Goal: Task Accomplishment & Management: Complete application form

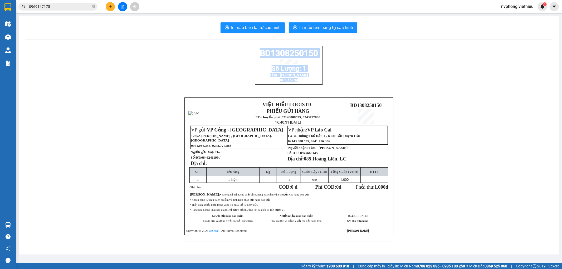
click at [111, 6] on icon "plus" at bounding box center [110, 6] width 3 height 0
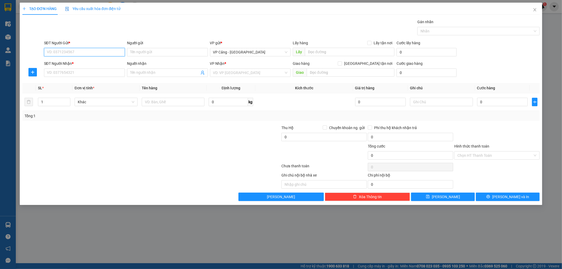
click at [109, 51] on input "SĐT Người Gửi *" at bounding box center [84, 52] width 81 height 8
type input "0971655558"
click at [87, 59] on div "0971655558 - Thúy (HC)" at bounding box center [84, 62] width 81 height 8
type input "Thúy (HC)"
type input "0971655558"
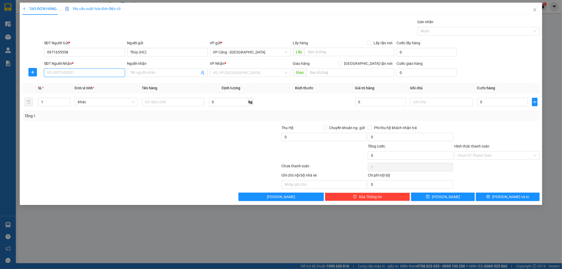
click at [88, 74] on input "SĐT Người Nhận *" at bounding box center [84, 72] width 81 height 8
click at [89, 83] on div "0983122125 - Hải Camera" at bounding box center [84, 83] width 75 height 6
type input "0983122125"
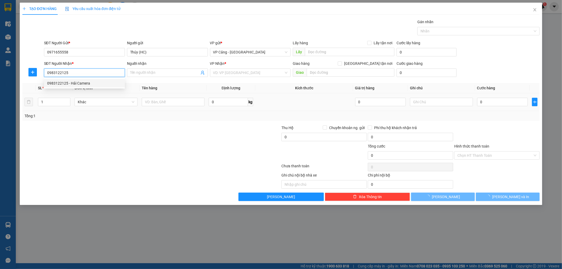
type input "Hải Camera"
checkbox input "true"
type input "[GEOGRAPHIC_DATA][PERSON_NAME], [GEOGRAPHIC_DATA]"
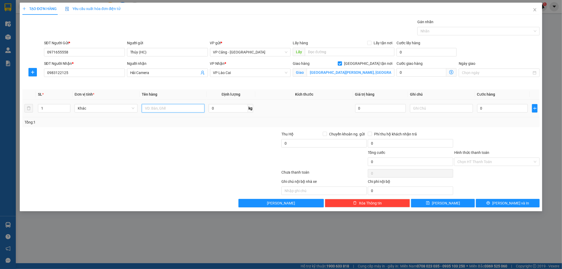
click at [158, 112] on input "text" at bounding box center [173, 108] width 63 height 8
type input "1 kiện"
click at [501, 107] on input "0" at bounding box center [502, 108] width 51 height 8
type input "1"
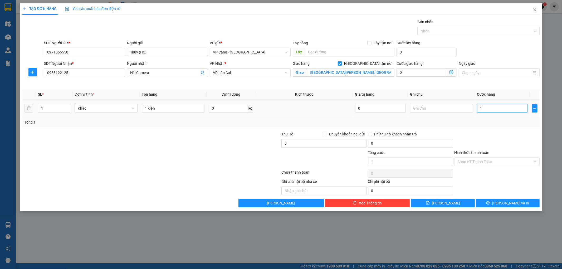
type input "1"
type input "1.000"
click at [506, 203] on span "[PERSON_NAME] và In" at bounding box center [510, 203] width 37 height 6
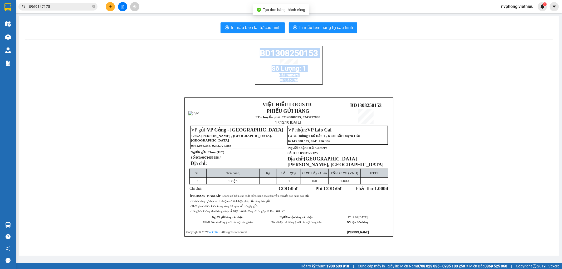
drag, startPoint x: 298, startPoint y: 86, endPoint x: 255, endPoint y: 56, distance: 52.4
click at [255, 56] on div "BD1308250153 Số Lượng: 1 Hải Camera VP Lào Cai" at bounding box center [289, 65] width 68 height 39
copy div "BD1308250153 Số Lượng: 1 Hải Camera VP Lào Cai"
drag, startPoint x: 257, startPoint y: 32, endPoint x: 257, endPoint y: 27, distance: 5.0
click at [257, 28] on button "In mẫu biên lai tự cấu hình" at bounding box center [252, 27] width 64 height 11
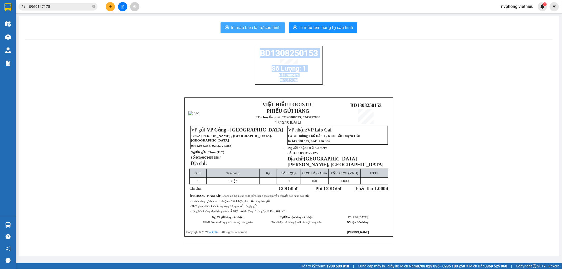
click at [257, 27] on span "In mẫu biên lai tự cấu hình" at bounding box center [256, 27] width 50 height 7
click at [106, 4] on button at bounding box center [110, 6] width 9 height 9
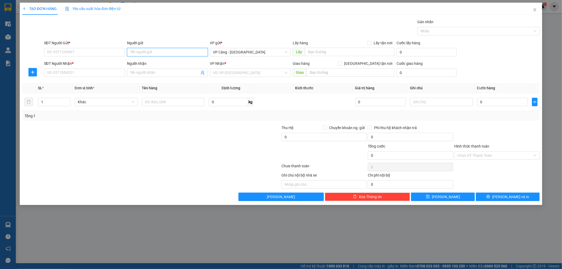
click at [172, 51] on input "Người gửi" at bounding box center [167, 52] width 81 height 8
type input "[PERSON_NAME]"
click at [164, 73] on div "[PERSON_NAME] - 02439762288" at bounding box center [167, 71] width 75 height 6
type input "02439762288"
type input "[PERSON_NAME]"
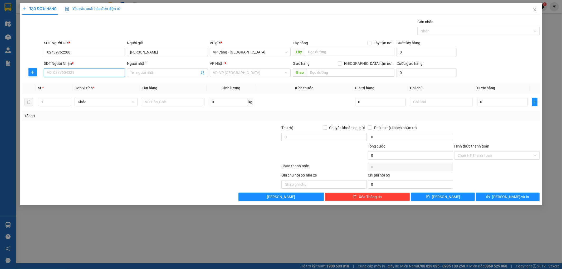
click at [91, 75] on input "SĐT Người Nhận *" at bounding box center [84, 72] width 81 height 8
click at [87, 72] on input "SĐT Người Nhận *" at bounding box center [84, 72] width 81 height 8
type input "0946075252"
click at [96, 82] on div "0946075252 - Điều Hoà Thanh Thuỷ" at bounding box center [84, 83] width 75 height 6
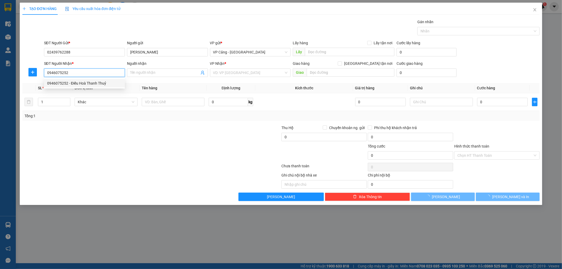
type input "Điều Hoà Thanh Thuỷ"
checkbox input "true"
type input "587 hoàng liên, KT, lào cai"
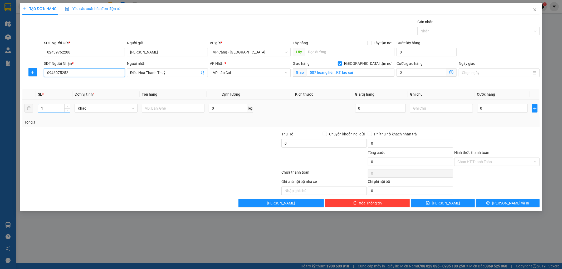
type input "0946075252"
click at [52, 112] on div "1" at bounding box center [54, 108] width 32 height 8
click at [52, 110] on input "1" at bounding box center [54, 108] width 32 height 8
type input "2"
click at [173, 107] on input "text" at bounding box center [173, 108] width 63 height 8
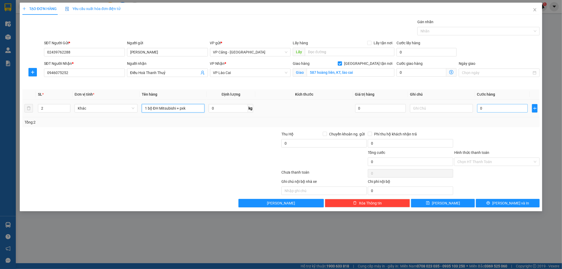
type input "1 bộ ĐH Mitsubishi + pxk"
click at [509, 106] on input "0" at bounding box center [502, 108] width 51 height 8
type input "1"
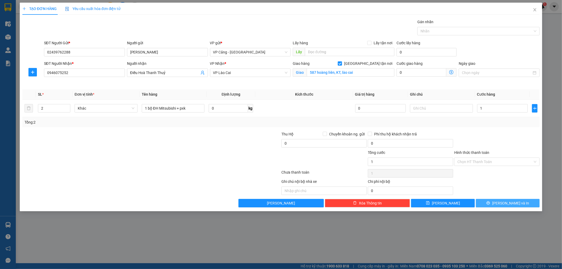
type input "1.000"
click at [510, 202] on span "[PERSON_NAME] và In" at bounding box center [510, 203] width 37 height 6
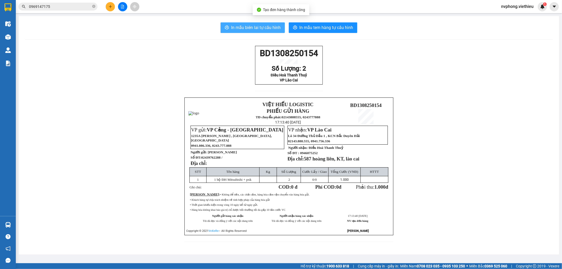
click at [277, 29] on span "In mẫu biên lai tự cấu hình" at bounding box center [256, 27] width 50 height 7
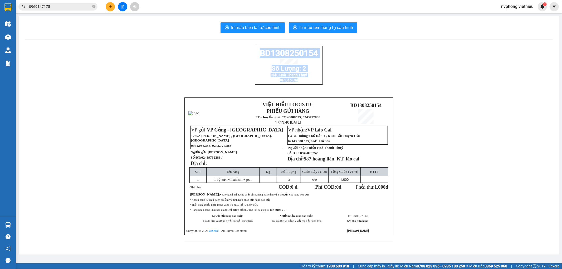
drag, startPoint x: 299, startPoint y: 86, endPoint x: 249, endPoint y: 51, distance: 61.5
click at [249, 51] on div "BD1308250154 Số Lượng: 2 Điều Hoà Thanh Thuỷ VP Lào Cai VIỆT HIẾU LOGISTIC PHIẾ…" at bounding box center [289, 147] width 528 height 202
copy div "BD1308250154 Số Lượng: 2 Điều Hoà Thanh Thuỷ VP Lào Cai"
click at [272, 29] on span "In mẫu biên lai tự cấu hình" at bounding box center [256, 27] width 50 height 7
click at [109, 8] on button at bounding box center [110, 6] width 9 height 9
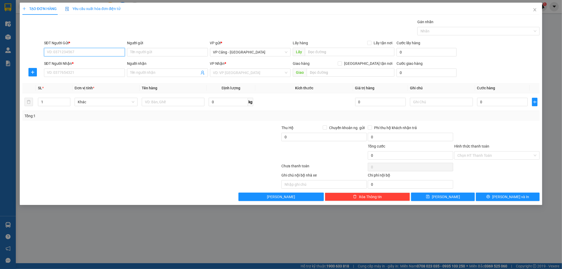
click at [83, 52] on input "SĐT Người Gửi *" at bounding box center [84, 52] width 81 height 8
click at [75, 62] on div "0886244566 - [GEOGRAPHIC_DATA]" at bounding box center [84, 63] width 75 height 6
type input "0886244566"
type input "[PERSON_NAME]"
type input "0886244566"
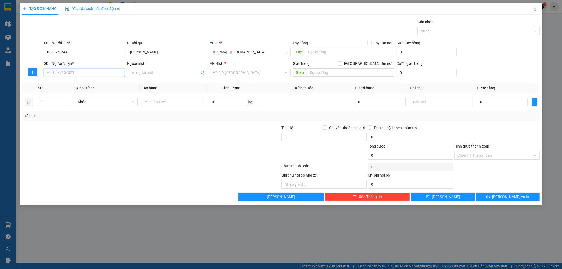
click at [68, 75] on input "SĐT Người Nhận *" at bounding box center [84, 72] width 81 height 8
click at [68, 84] on div "0974667288 - [PERSON_NAME]" at bounding box center [84, 83] width 75 height 6
type input "0974667288"
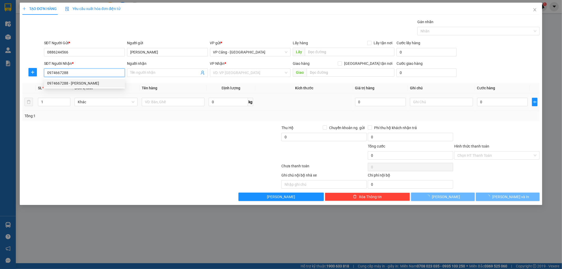
type input "[PERSON_NAME]"
checkbox input "true"
type input "16 A [PERSON_NAME]"
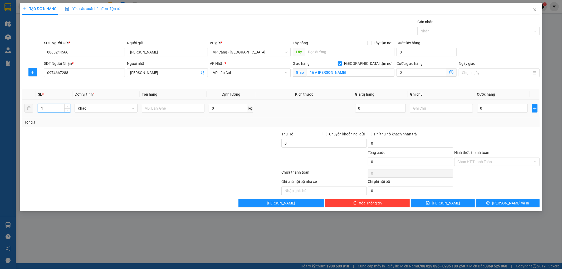
drag, startPoint x: 48, startPoint y: 108, endPoint x: 36, endPoint y: 107, distance: 11.6
click at [36, 107] on td "1" at bounding box center [54, 109] width 37 height 18
type input "5"
drag, startPoint x: 85, startPoint y: 131, endPoint x: 125, endPoint y: 124, distance: 41.0
click at [93, 130] on div "Transit Pickup Surcharge Ids Transit Deliver Surcharge Ids Transit Deliver Surc…" at bounding box center [280, 113] width 517 height 188
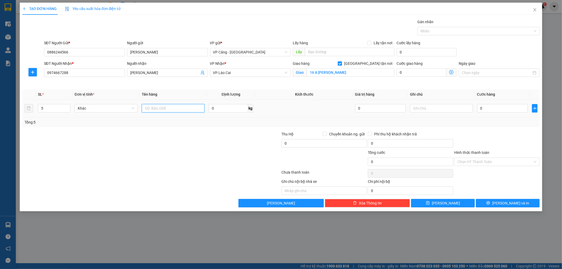
click at [175, 106] on input "text" at bounding box center [173, 108] width 63 height 8
type input "5 kiện"
click at [500, 106] on input "0" at bounding box center [502, 108] width 51 height 8
type input "1"
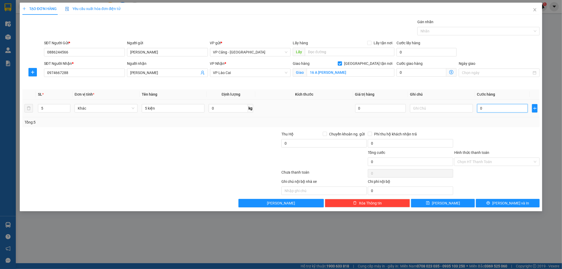
type input "1"
type input "1.000"
click at [490, 119] on div "Tổng: 5" at bounding box center [280, 122] width 517 height 10
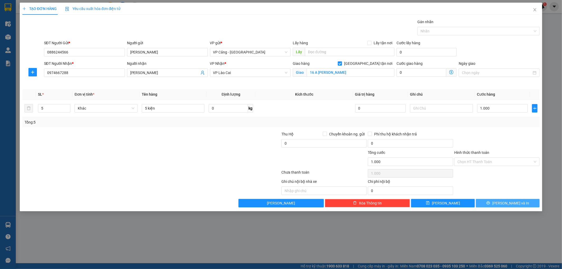
click at [490, 204] on button "[PERSON_NAME] và In" at bounding box center [508, 203] width 64 height 8
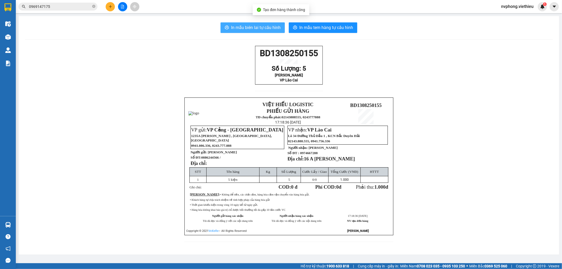
click at [255, 27] on span "In mẫu biên lai tự cấu hình" at bounding box center [256, 27] width 50 height 7
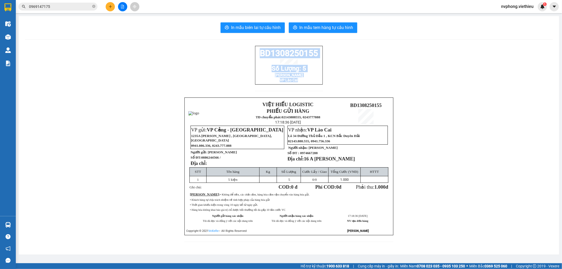
drag, startPoint x: 257, startPoint y: 54, endPoint x: 310, endPoint y: 84, distance: 61.5
click at [310, 84] on div "BD1308250155 Số Lượng: 5 Anh Lực VP Lào Cai" at bounding box center [289, 65] width 68 height 39
copy div "BD1308250155 Số Lượng: 5 Anh Lực VP Lào Cai"
click at [109, 5] on icon "plus" at bounding box center [111, 7] width 4 height 4
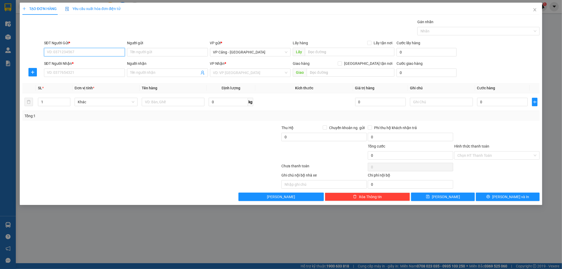
click at [111, 52] on input "SĐT Người Gửi *" at bounding box center [84, 52] width 81 height 8
type input "0936672610"
click at [94, 62] on div "0936672610 - Hiếu HN" at bounding box center [84, 63] width 75 height 6
type input "Hiếu HN"
type input "0936672610"
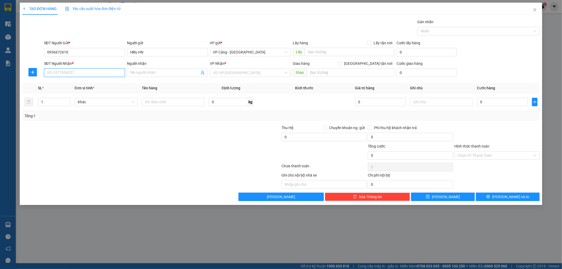
click at [88, 72] on input "SĐT Người Nhận *" at bounding box center [84, 72] width 81 height 8
click at [91, 94] on div "0376818068 - Ngọc" at bounding box center [84, 92] width 75 height 6
type input "0376818068"
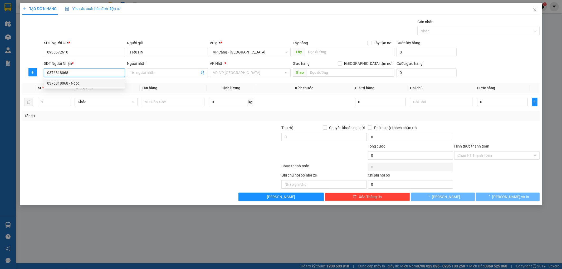
type input "Ngọc"
checkbox input "true"
type input "TP-lào cai"
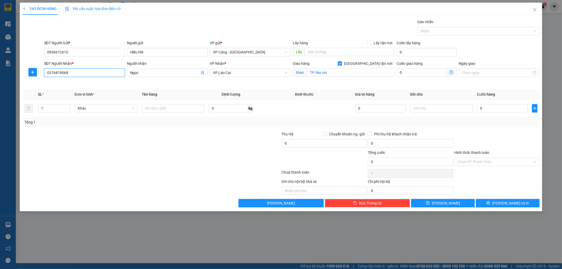
click at [81, 70] on input "0376818068" at bounding box center [84, 72] width 81 height 8
drag, startPoint x: 80, startPoint y: 70, endPoint x: 19, endPoint y: 70, distance: 61.1
click at [21, 72] on div "TẠO ĐƠN HÀNG Yêu cầu xuất hóa đơn điện tử Transit Pickup Surcharge Ids Transit …" at bounding box center [281, 107] width 523 height 209
click at [88, 93] on div "0376818068 - Ngọc" at bounding box center [84, 92] width 75 height 6
click at [74, 75] on input "0376818068" at bounding box center [84, 72] width 81 height 8
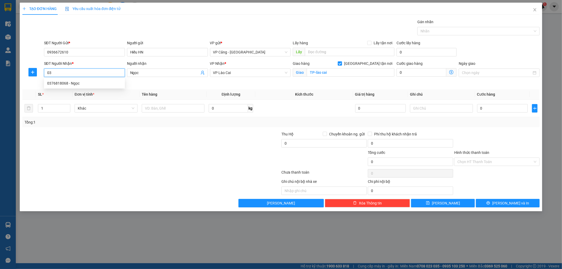
type input "0"
click at [78, 93] on div "0376818068 - Ngọc" at bounding box center [84, 92] width 75 height 6
type input "0376818068"
click at [166, 112] on input "text" at bounding box center [173, 108] width 63 height 8
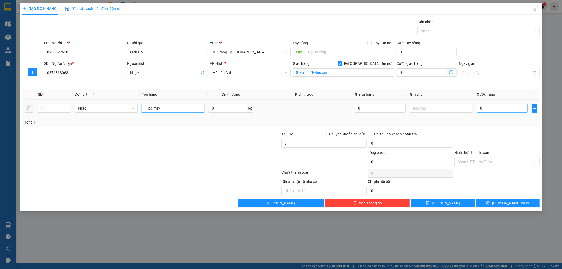
type input "1 lốc máy"
click at [497, 106] on input "0" at bounding box center [502, 108] width 51 height 8
type input "1"
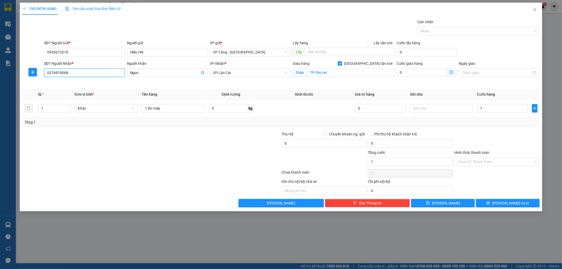
type input "1.000"
click at [72, 75] on input "0376818068" at bounding box center [84, 72] width 81 height 8
type input "0376818069"
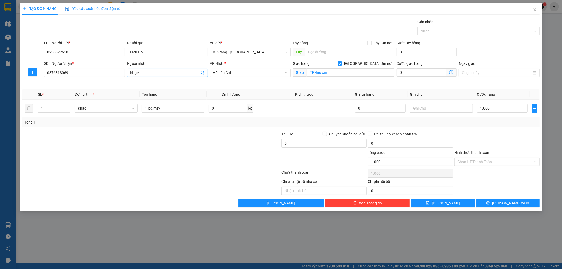
click at [153, 75] on input "Ngọc" at bounding box center [164, 73] width 69 height 6
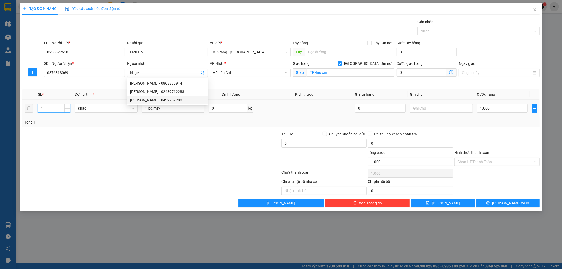
click at [60, 108] on input "1" at bounding box center [54, 108] width 32 height 8
type input "4"
drag, startPoint x: 180, startPoint y: 110, endPoint x: 137, endPoint y: 110, distance: 42.9
click at [137, 110] on tr "4 Khác 1 lốc máy 0 kg 0 1.000" at bounding box center [280, 109] width 517 height 18
click at [165, 109] on input "1 lốc máy" at bounding box center [173, 108] width 63 height 8
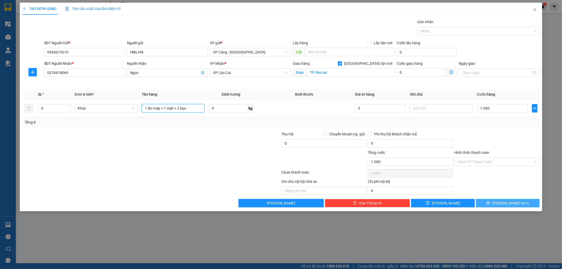
type input "1 lốc máy + 1 mặt + 2 bọc"
click at [504, 206] on span "[PERSON_NAME] và In" at bounding box center [510, 203] width 37 height 6
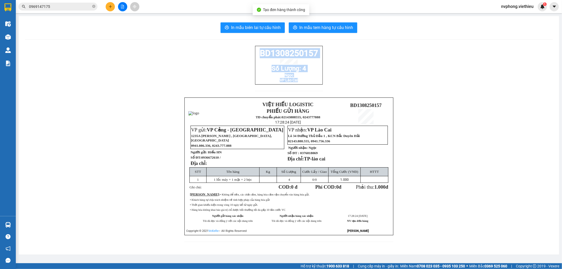
drag, startPoint x: 301, startPoint y: 85, endPoint x: 250, endPoint y: 48, distance: 63.1
click at [250, 48] on div "BD1308250157 Số Lượng: 4 Ngọc VP Lào Cai VIỆT HIẾU LOGISTIC PHIẾU GỬI HÀNG TĐ c…" at bounding box center [289, 147] width 528 height 202
copy div "BD1308250157 Số Lượng: 4 Ngọc VP Lào Cai"
click at [240, 26] on span "In mẫu biên lai tự cấu hình" at bounding box center [256, 27] width 50 height 7
click at [110, 7] on icon "plus" at bounding box center [111, 7] width 4 height 4
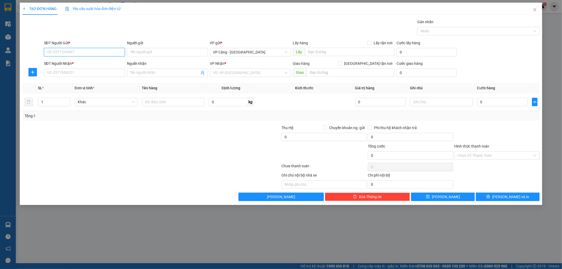
click at [70, 51] on input "SĐT Người Gửi *" at bounding box center [84, 52] width 81 height 8
click at [70, 65] on div "0866149817 - Thủy" at bounding box center [84, 63] width 75 height 6
type input "0866149817"
type input "Thủy"
type input "0866149817"
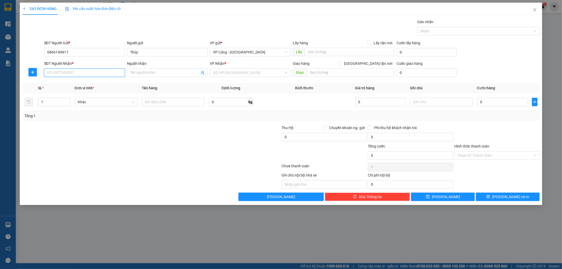
click at [74, 75] on input "SĐT Người Nhận *" at bounding box center [84, 72] width 81 height 8
click at [73, 83] on div "0983018234 - [GEOGRAPHIC_DATA]" at bounding box center [84, 83] width 75 height 6
type input "0983018234"
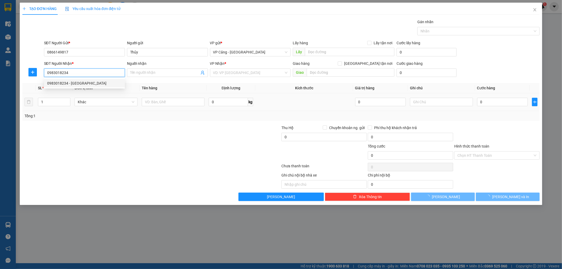
type input "Hải Đăng"
checkbox input "true"
type input "TP lào cai"
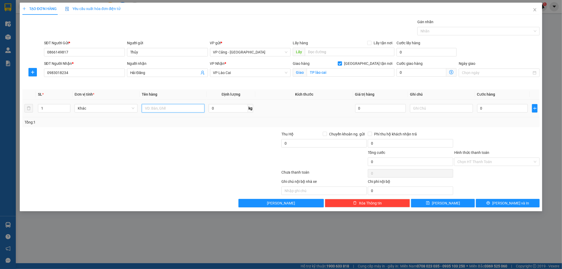
click at [169, 109] on input "text" at bounding box center [173, 108] width 63 height 8
type input "1 kiện"
click at [488, 106] on input "0" at bounding box center [502, 108] width 51 height 8
type input "1"
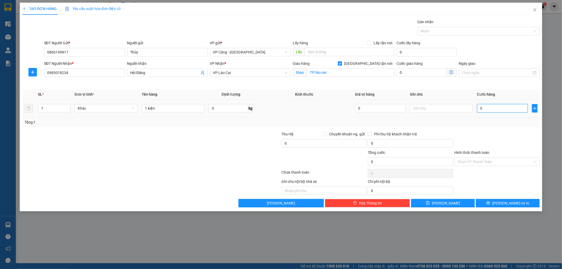
type input "1"
type input "1.000"
click at [493, 127] on div "Tổng: 1" at bounding box center [280, 122] width 517 height 10
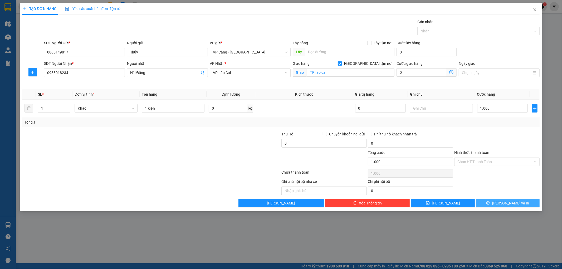
click at [508, 205] on span "[PERSON_NAME] và In" at bounding box center [510, 203] width 37 height 6
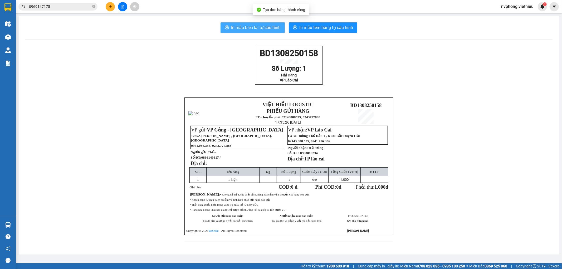
click at [257, 30] on span "In mẫu biên lai tự cấu hình" at bounding box center [256, 27] width 50 height 7
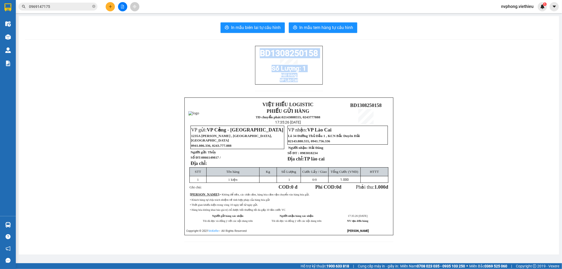
drag, startPoint x: 257, startPoint y: 51, endPoint x: 306, endPoint y: 86, distance: 60.0
click at [306, 85] on div "BD1308250158 Số Lượng: 1 Hải Đăng VP [GEOGRAPHIC_DATA]" at bounding box center [289, 65] width 68 height 39
copy div "BD1308250158 Số Lượng: 1 Hải Đăng VP [GEOGRAPHIC_DATA]"
